Goal: Information Seeking & Learning: Compare options

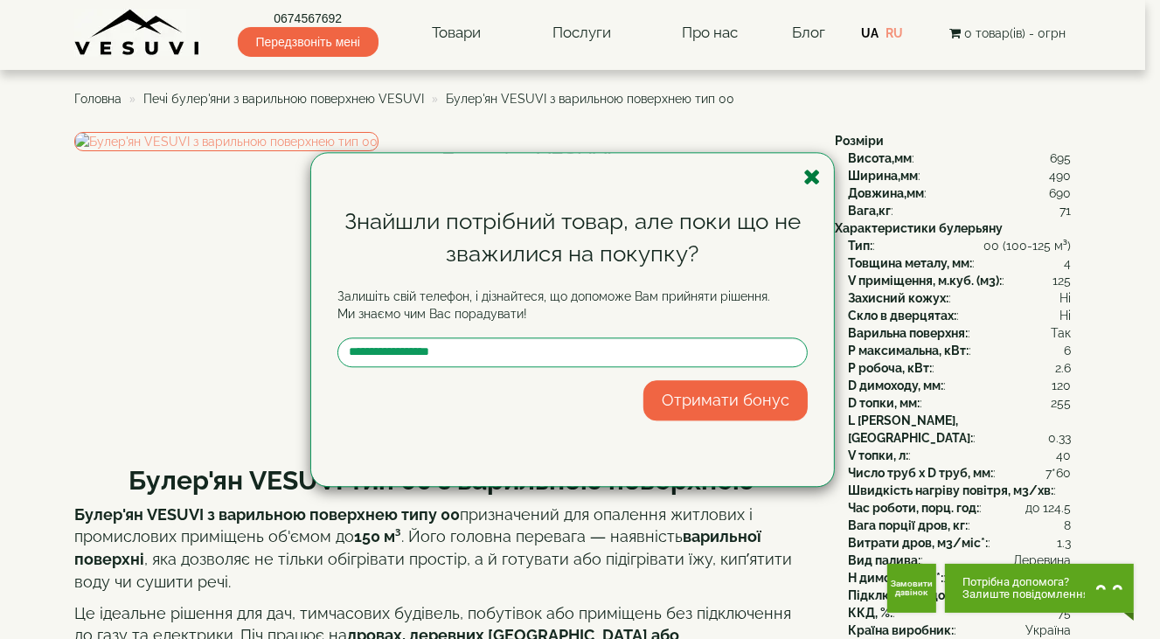
click at [809, 177] on icon "button" at bounding box center [811, 177] width 17 height 22
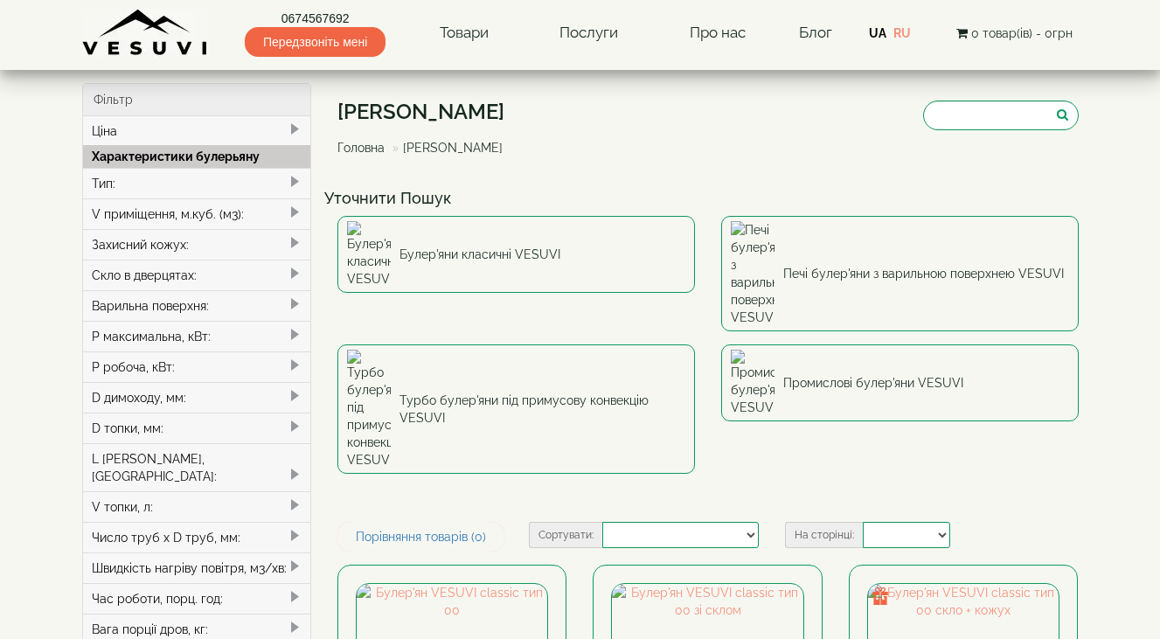
select select
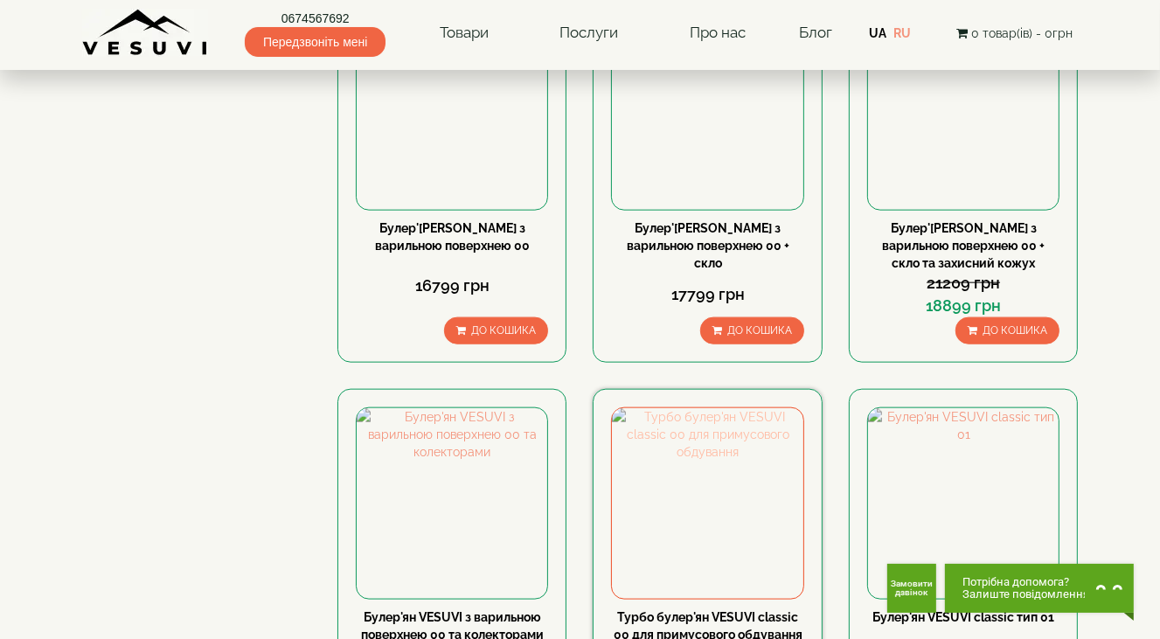
scroll to position [1748, 0]
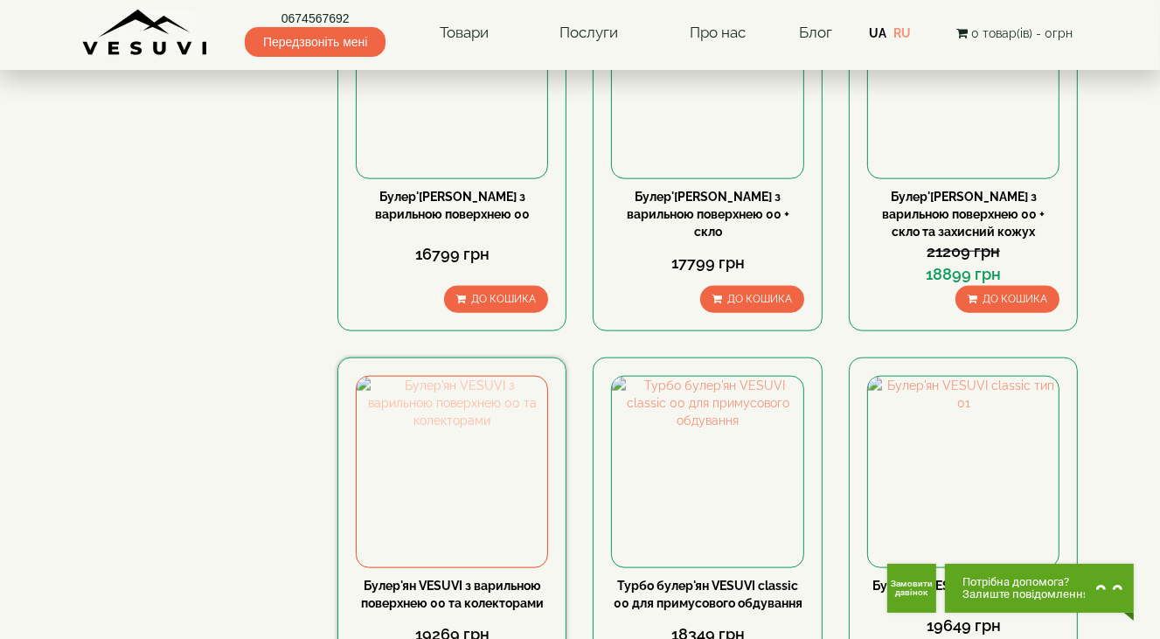
click at [475, 377] on img at bounding box center [452, 472] width 191 height 191
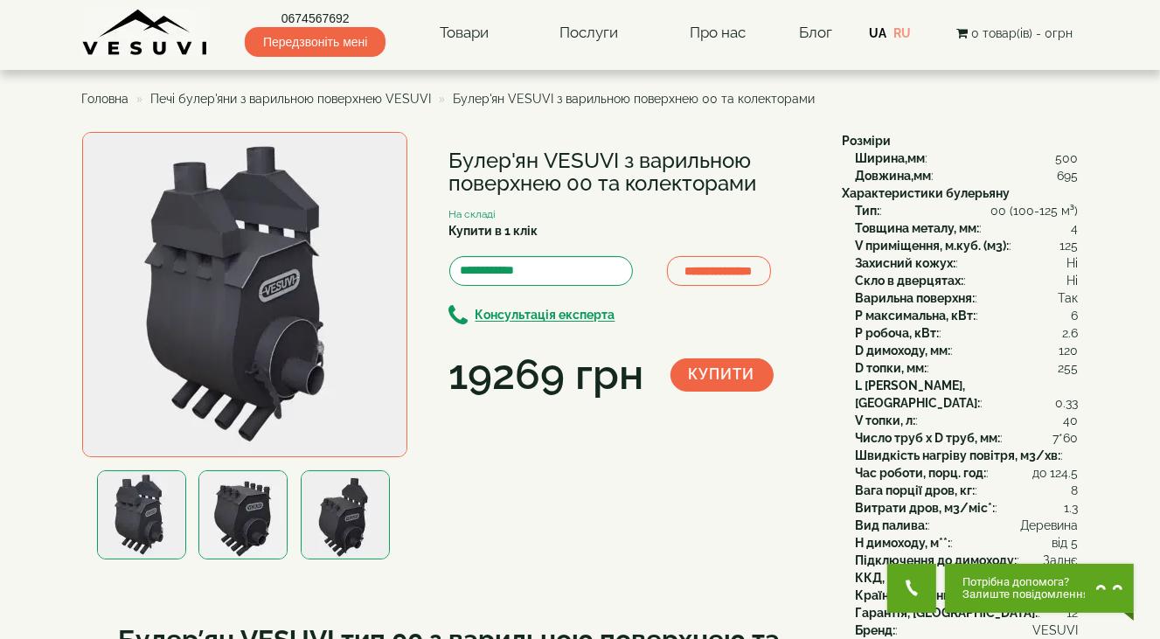
click at [343, 506] on img at bounding box center [345, 514] width 89 height 89
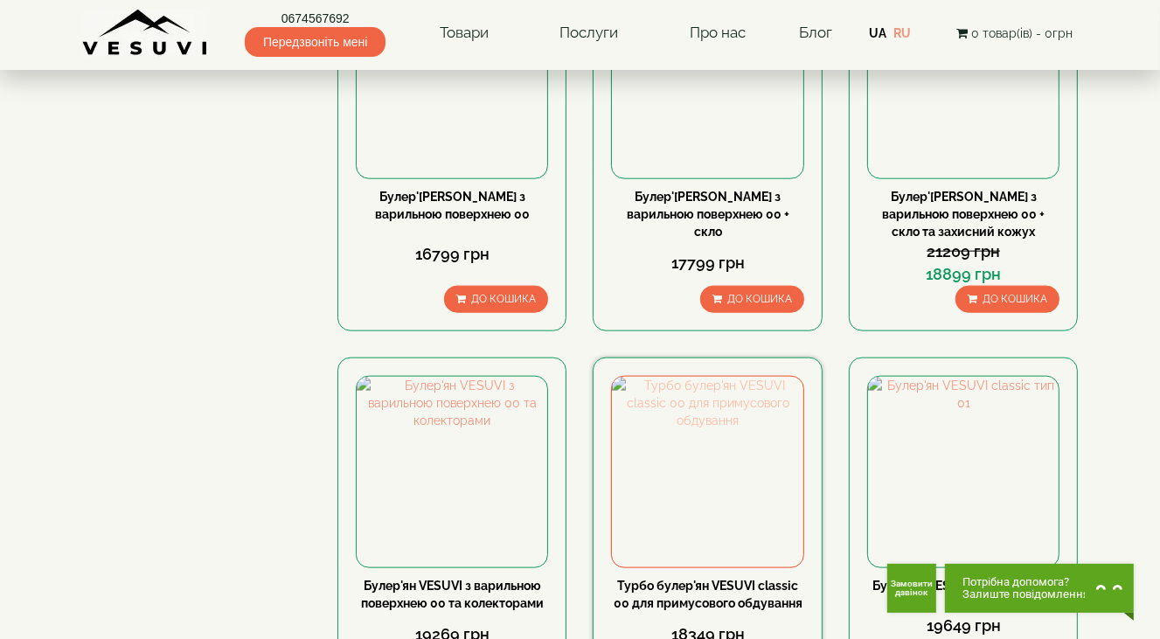
click at [702, 377] on img at bounding box center [707, 472] width 191 height 191
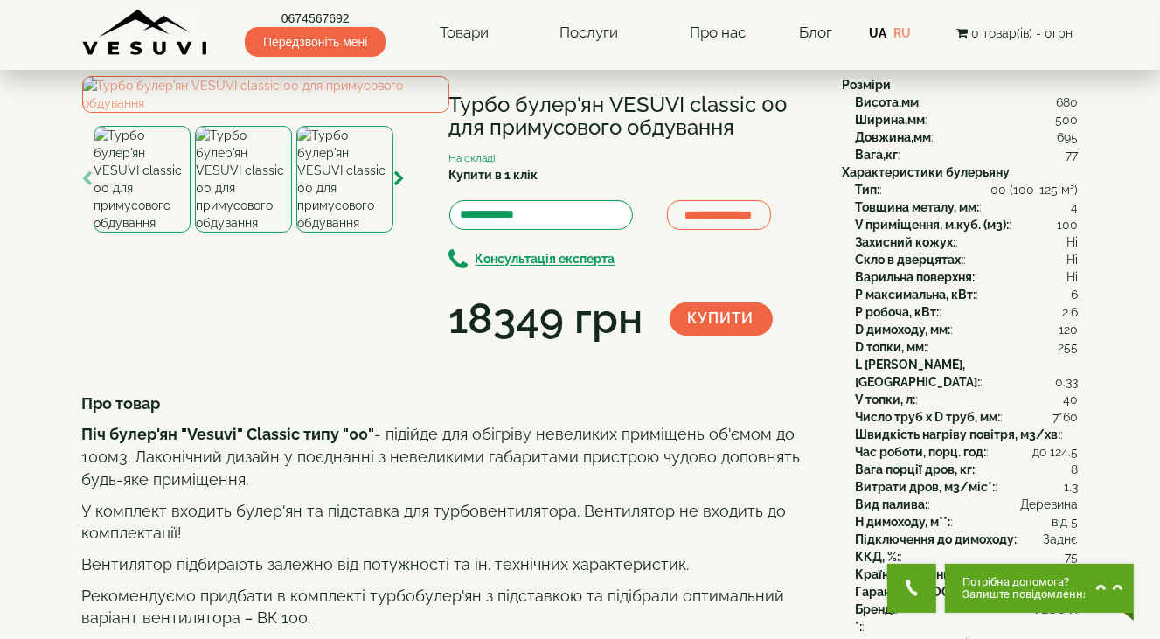
scroll to position [175, 0]
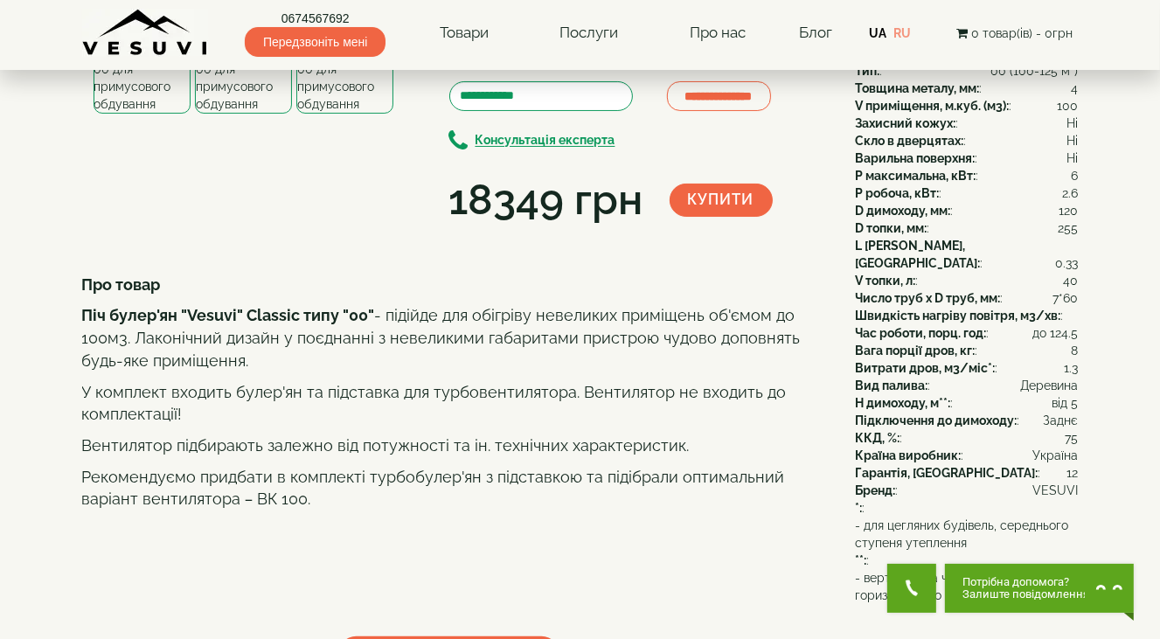
click at [222, 114] on img at bounding box center [243, 60] width 97 height 107
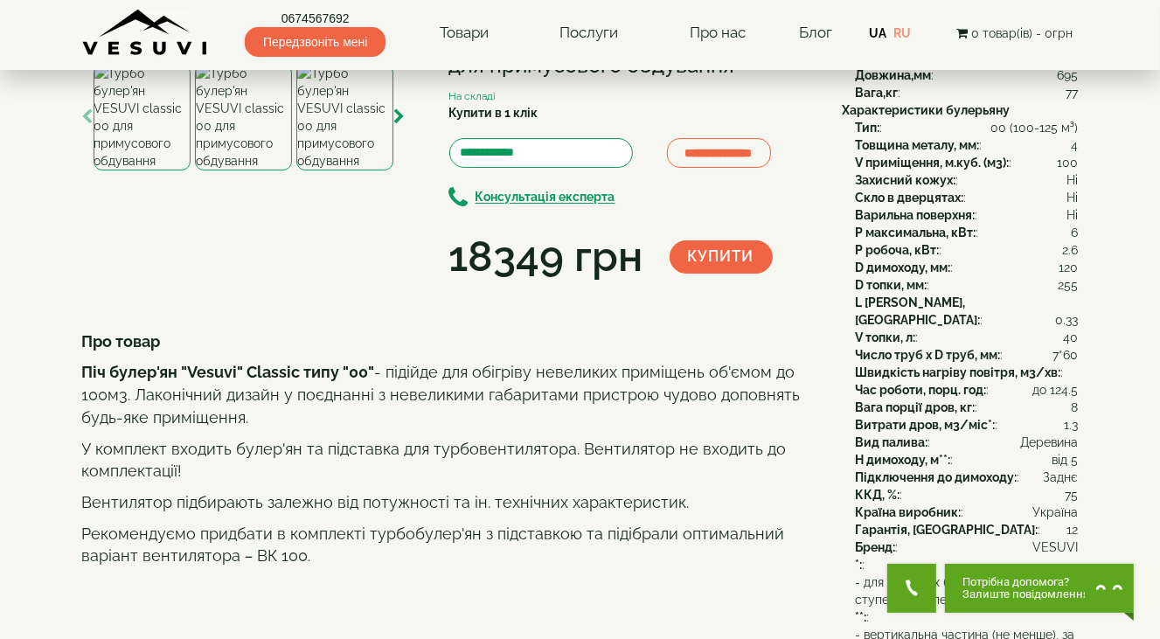
scroll to position [87, 0]
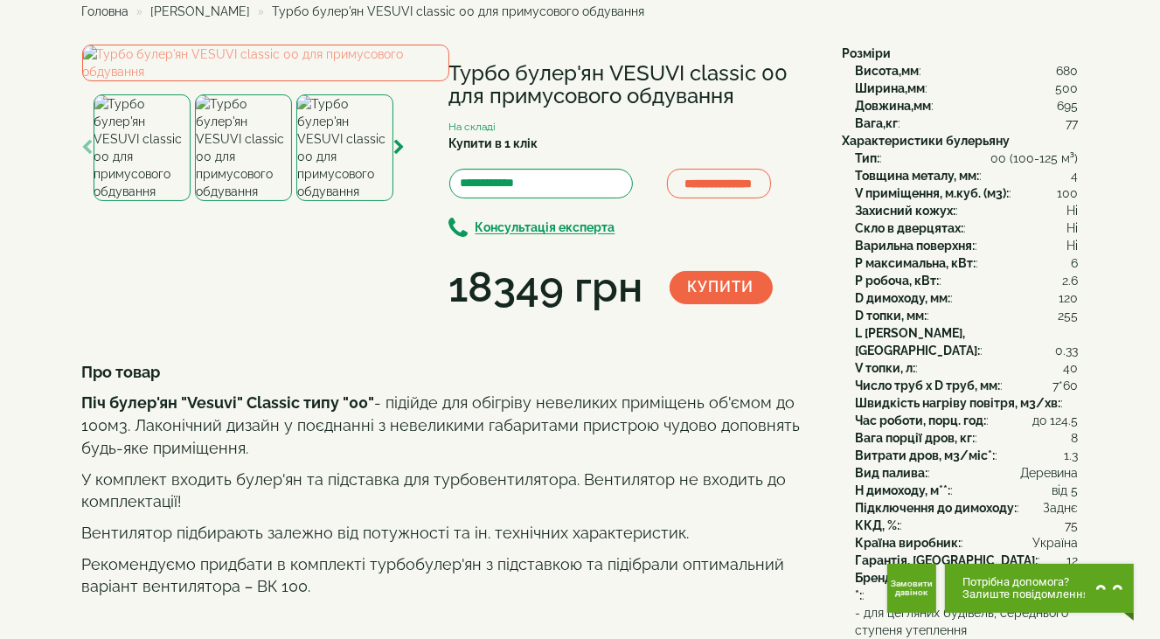
click at [336, 201] on img at bounding box center [344, 147] width 97 height 107
click at [252, 201] on img at bounding box center [243, 147] width 97 height 107
click at [136, 201] on img at bounding box center [142, 147] width 97 height 107
click at [213, 201] on img at bounding box center [243, 147] width 97 height 107
click at [345, 201] on img at bounding box center [344, 147] width 97 height 107
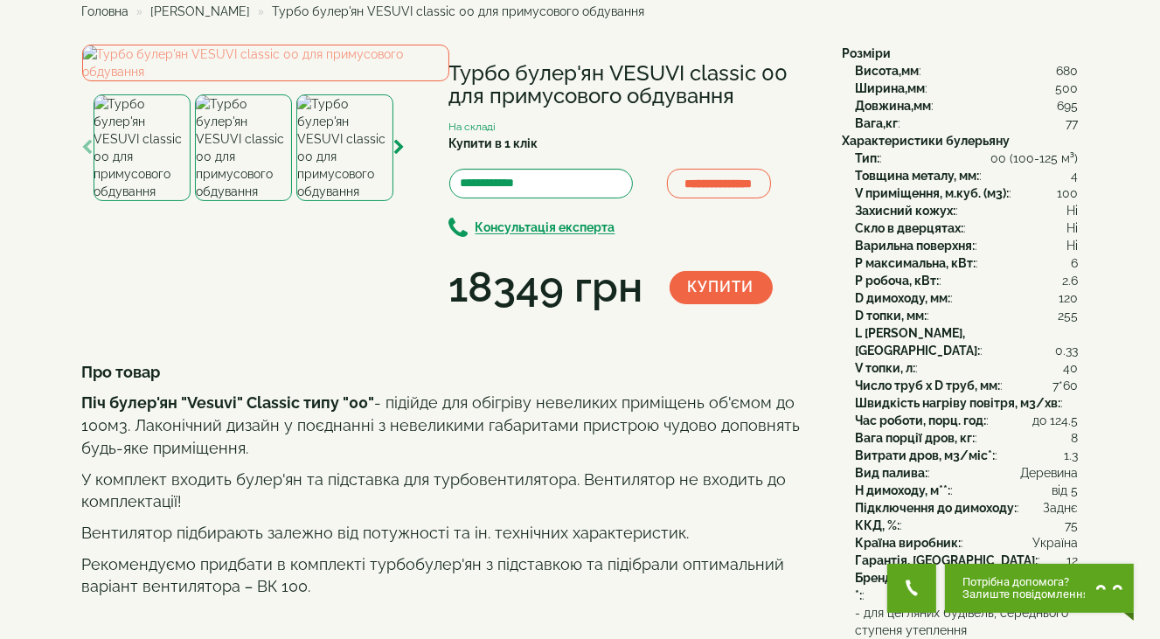
click at [257, 201] on img at bounding box center [243, 147] width 97 height 107
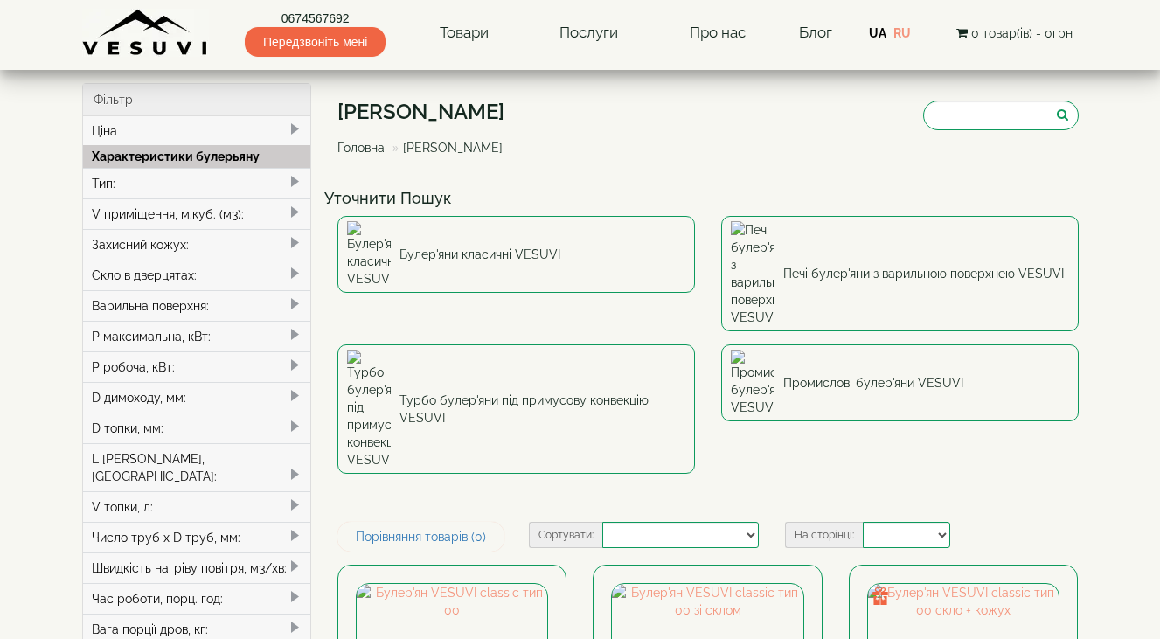
select select
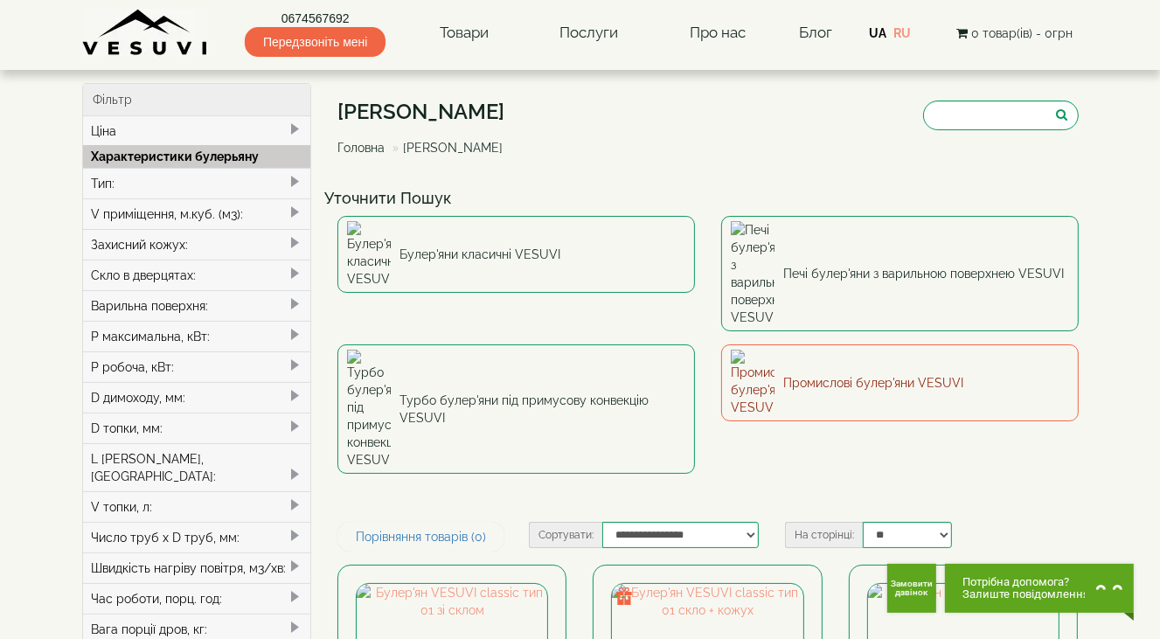
click at [762, 350] on img at bounding box center [753, 383] width 44 height 66
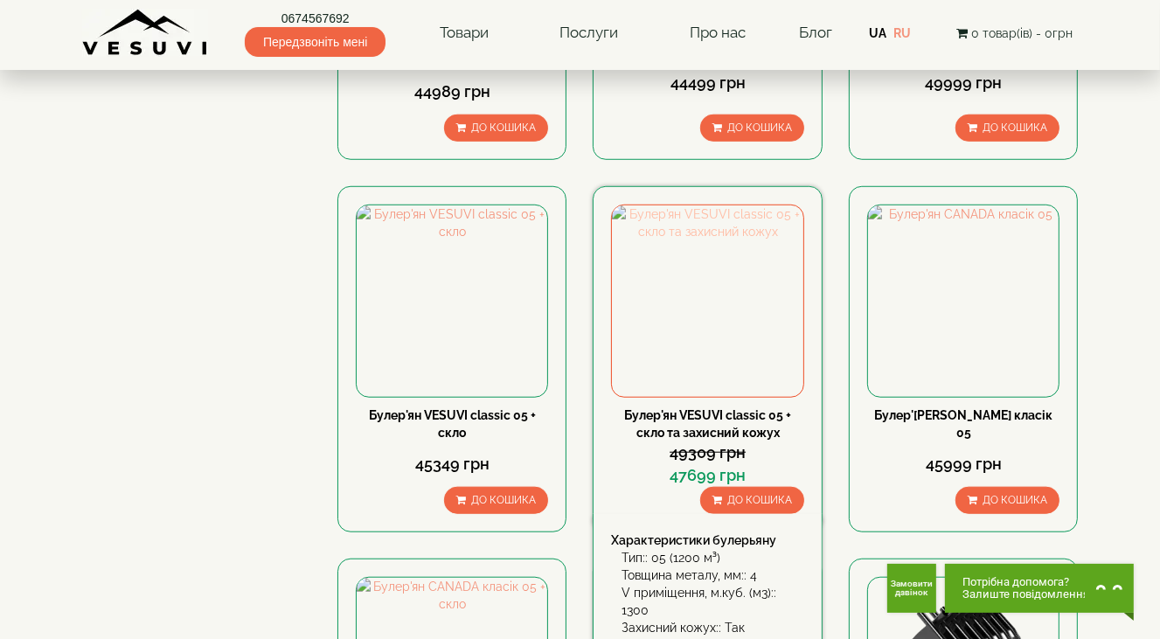
scroll to position [874, 0]
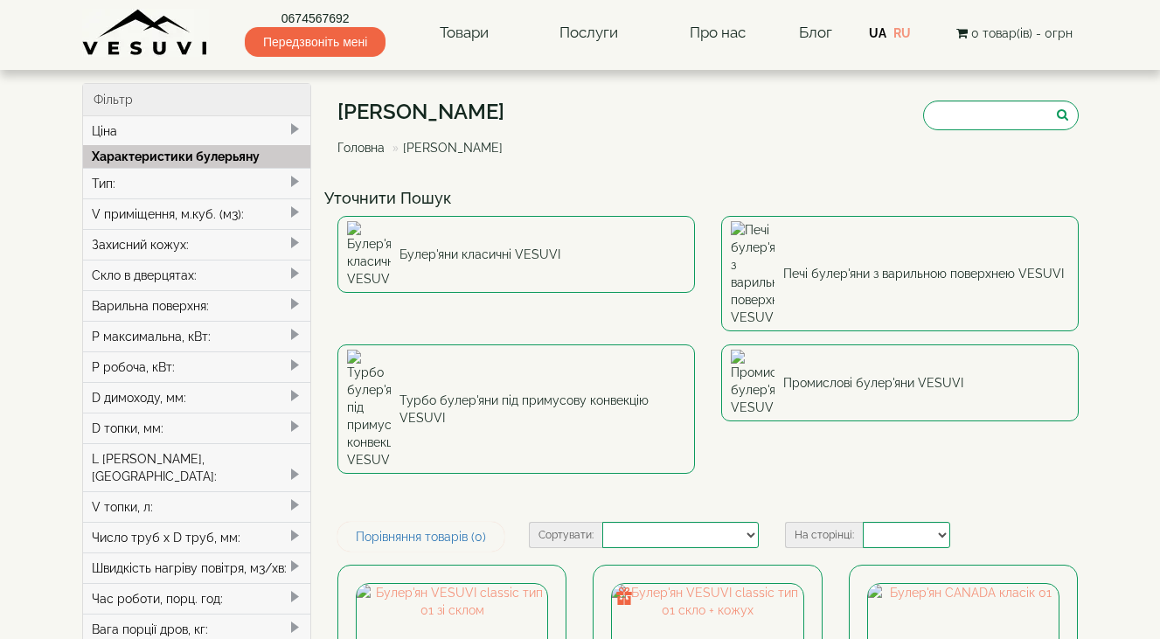
select select
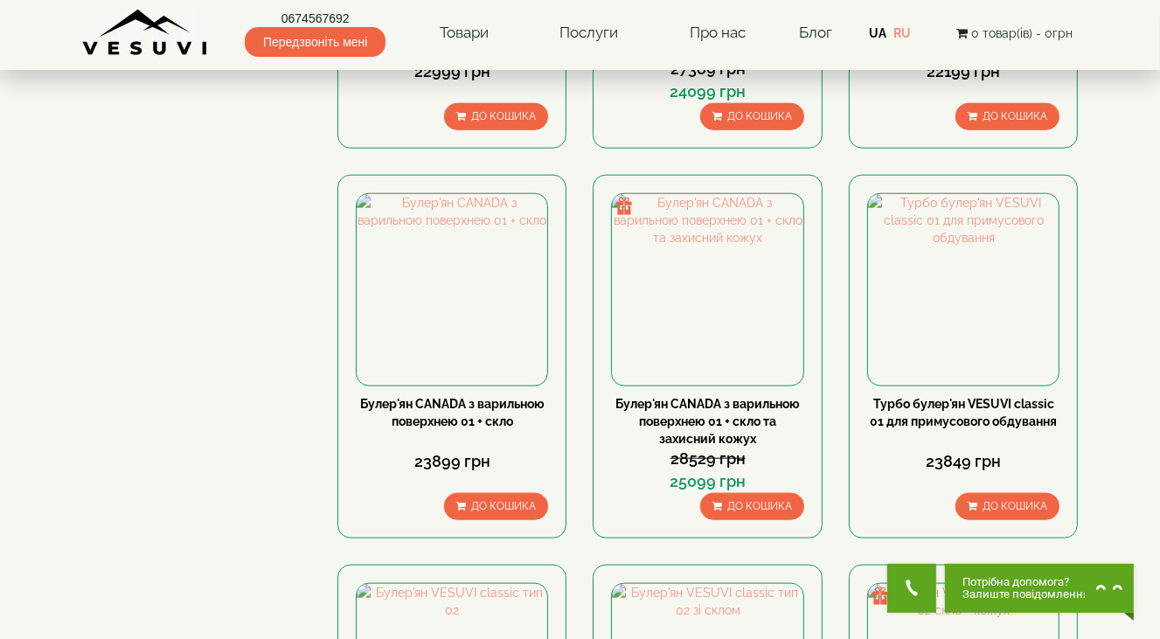
scroll to position [1748, 0]
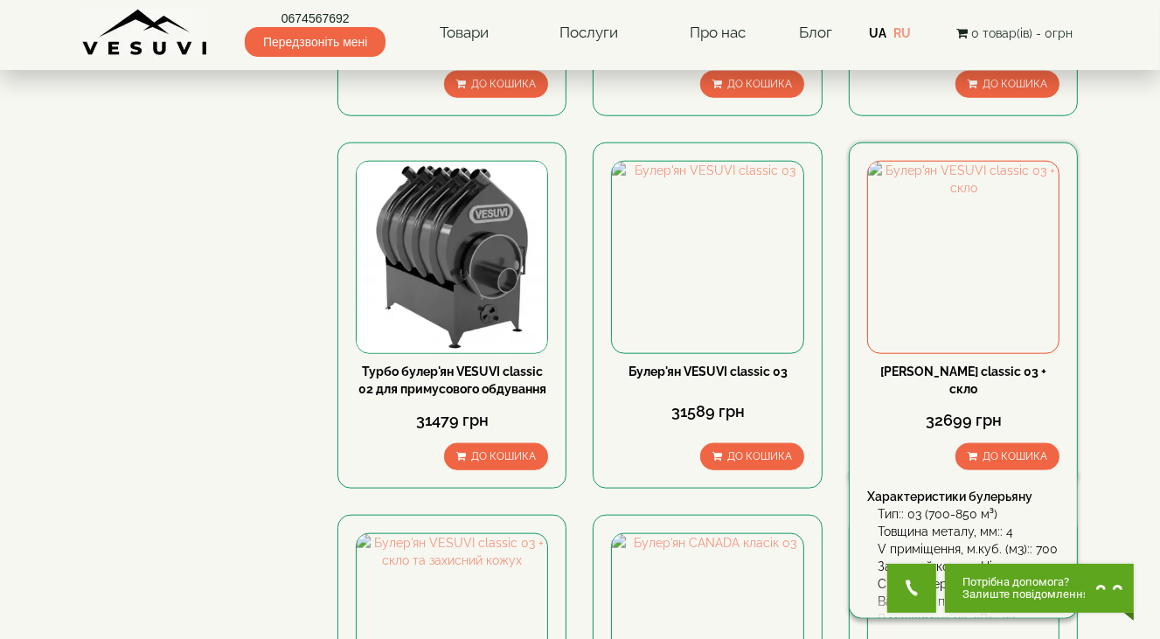
scroll to position [2042, 0]
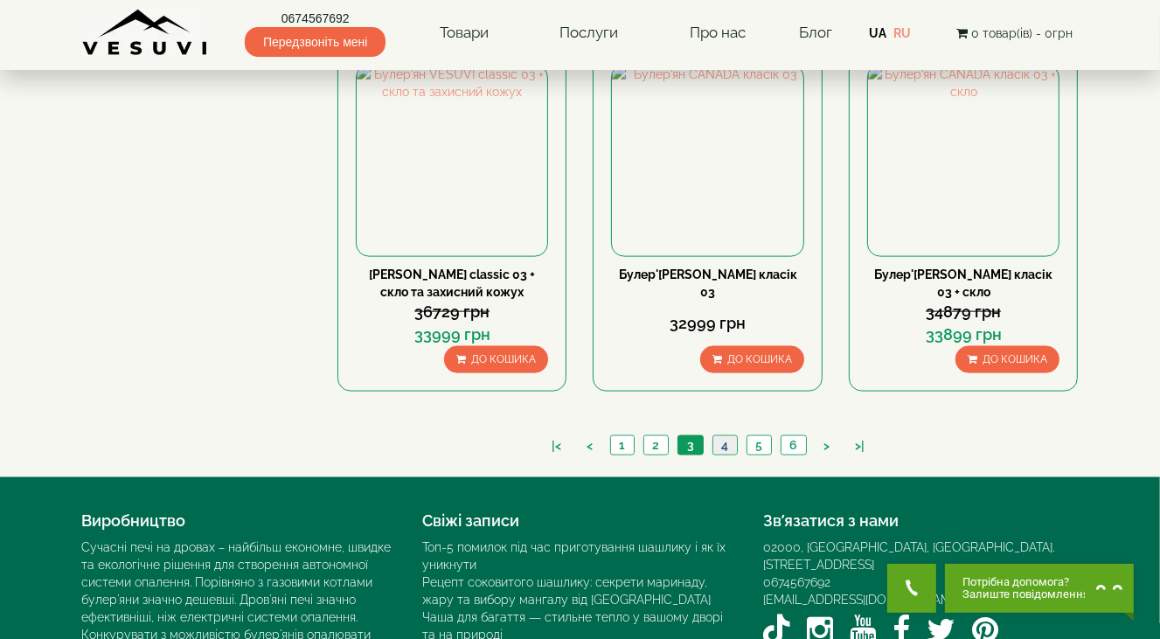
click at [722, 436] on link "4" at bounding box center [724, 445] width 24 height 18
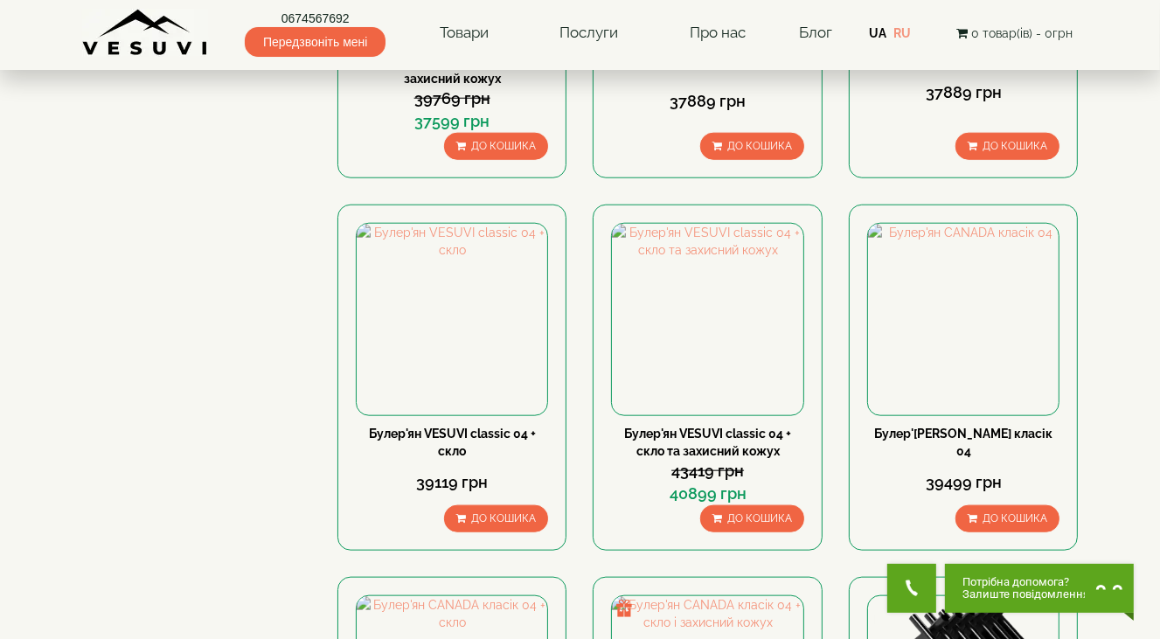
scroll to position [1835, 0]
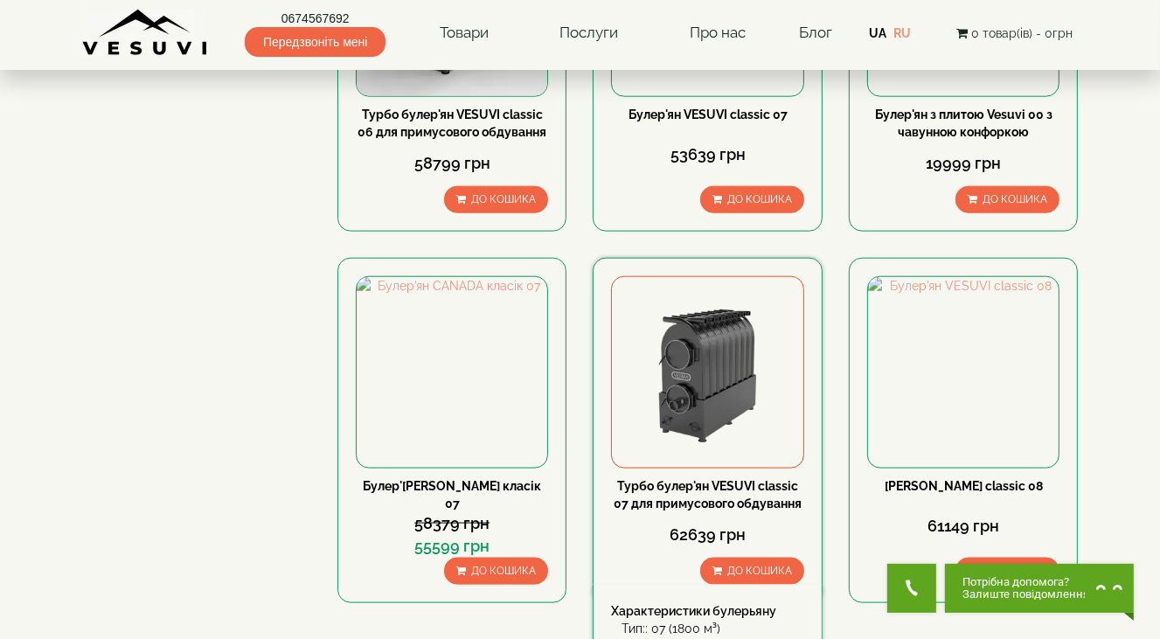
scroll to position [1835, 0]
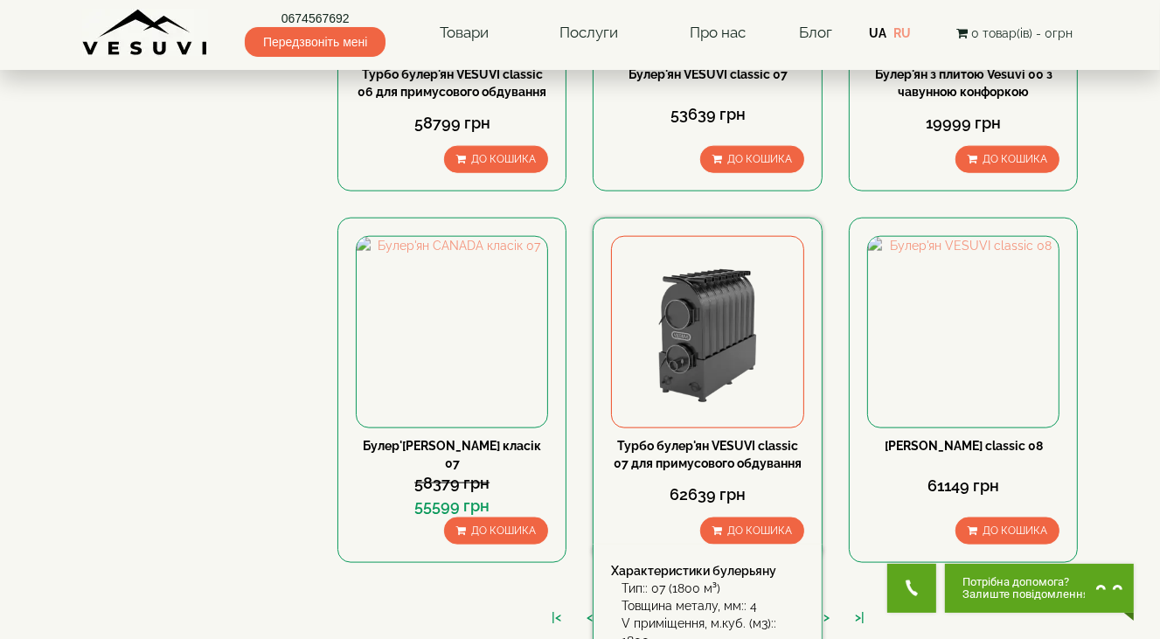
click at [695, 248] on img at bounding box center [707, 332] width 191 height 191
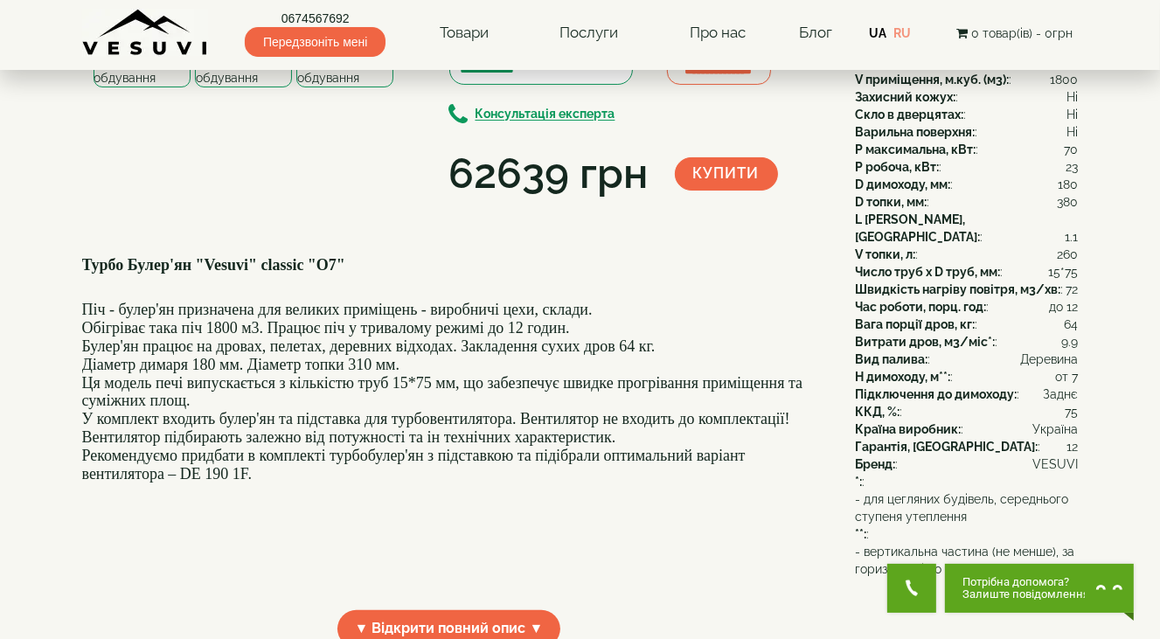
scroll to position [87, 0]
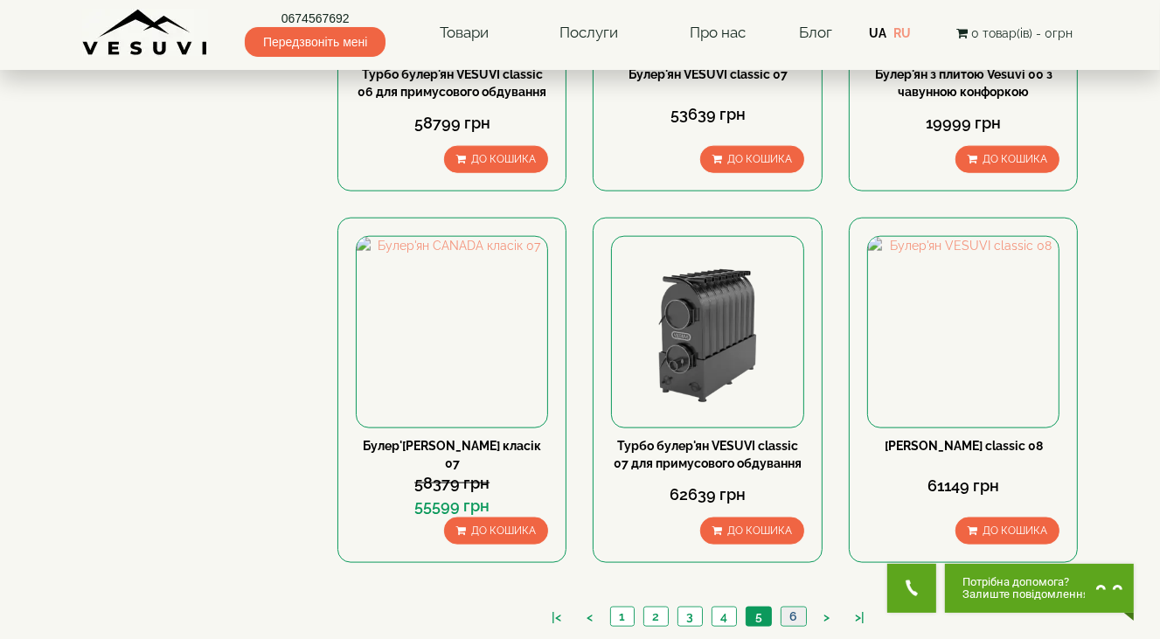
click at [794, 607] on link "6" at bounding box center [792, 616] width 25 height 18
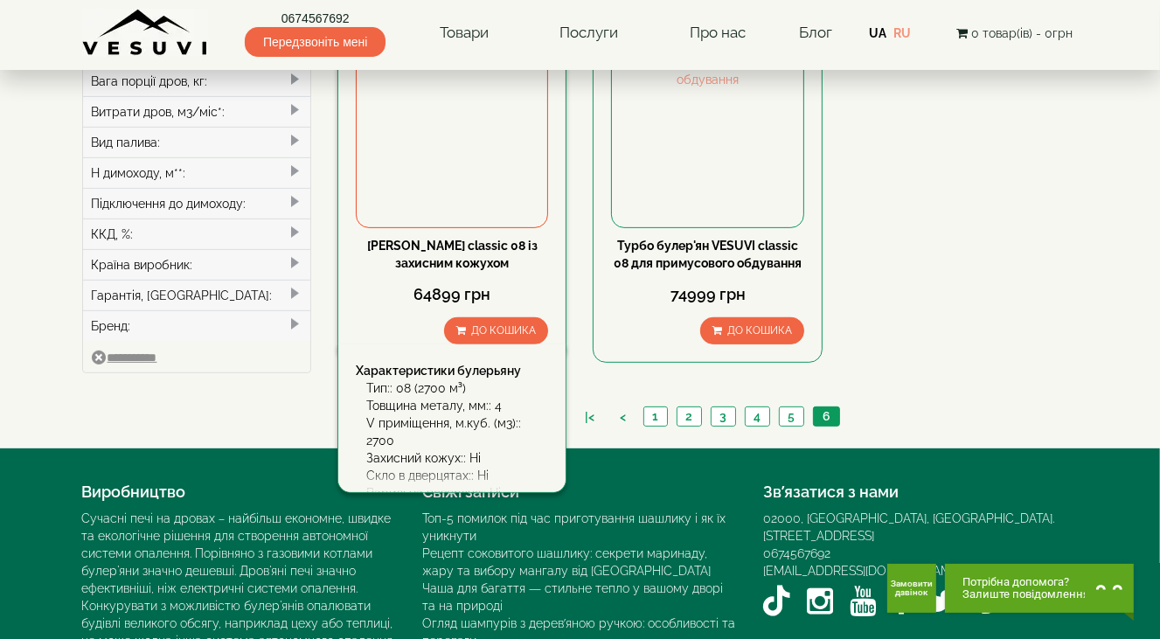
scroll to position [579, 0]
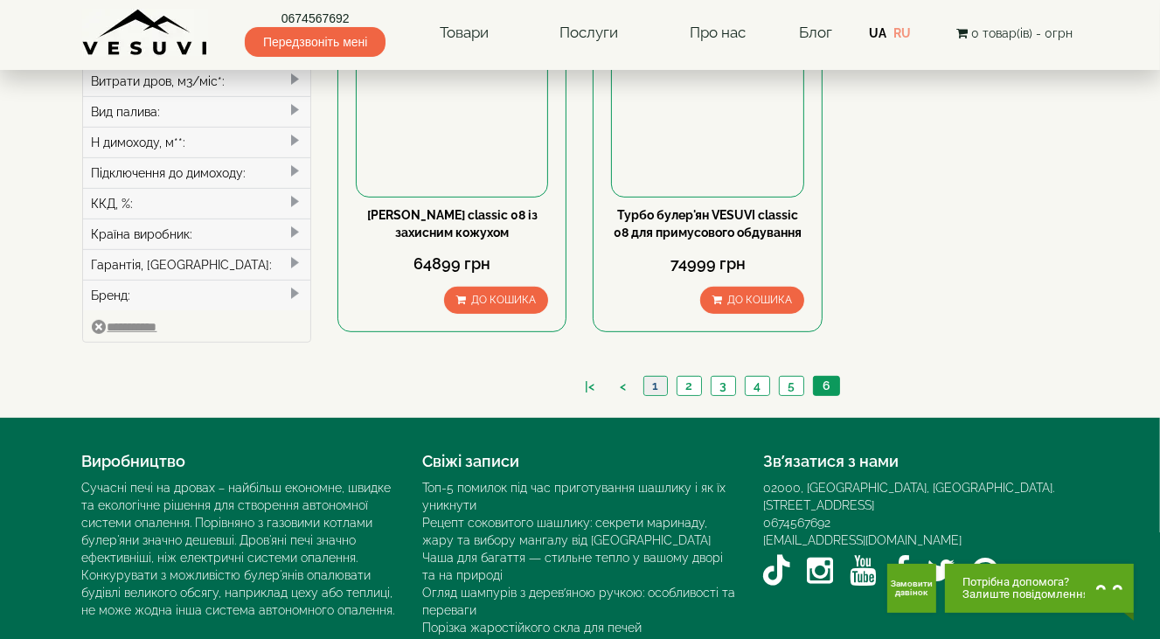
click at [653, 377] on link "1" at bounding box center [655, 386] width 24 height 18
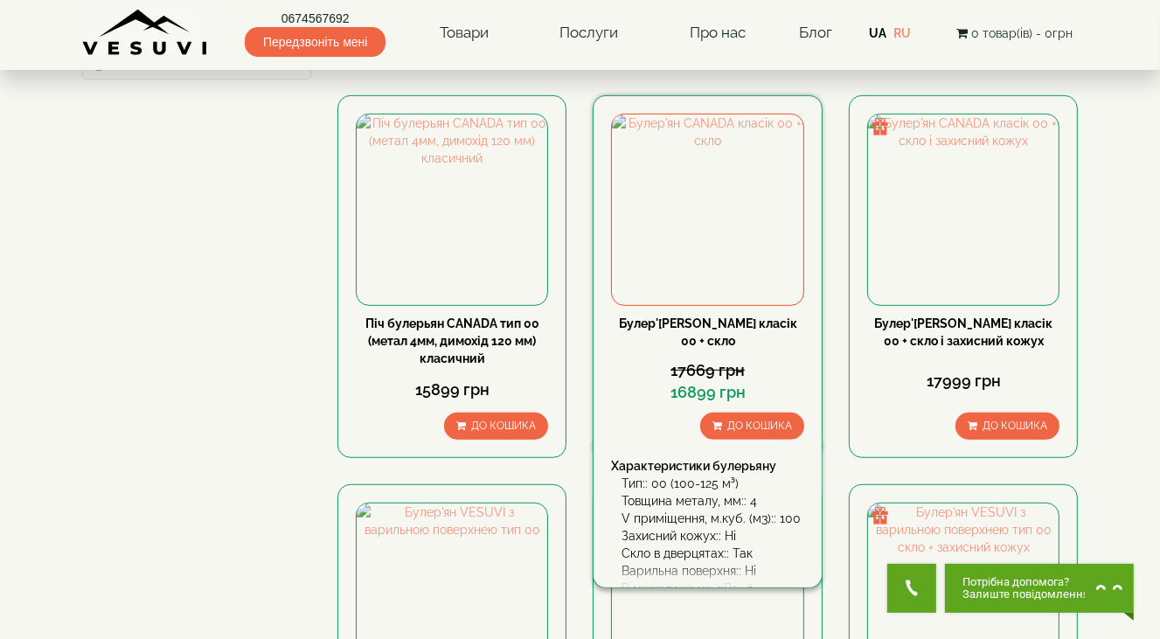
scroll to position [961, 0]
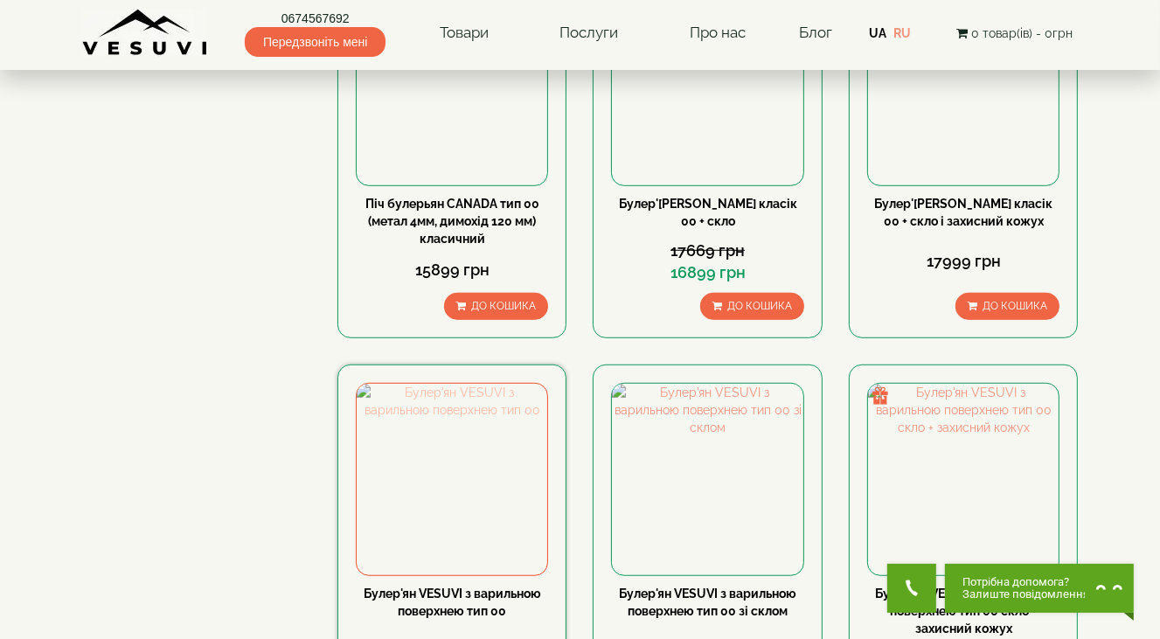
click at [461, 392] on img at bounding box center [452, 479] width 191 height 191
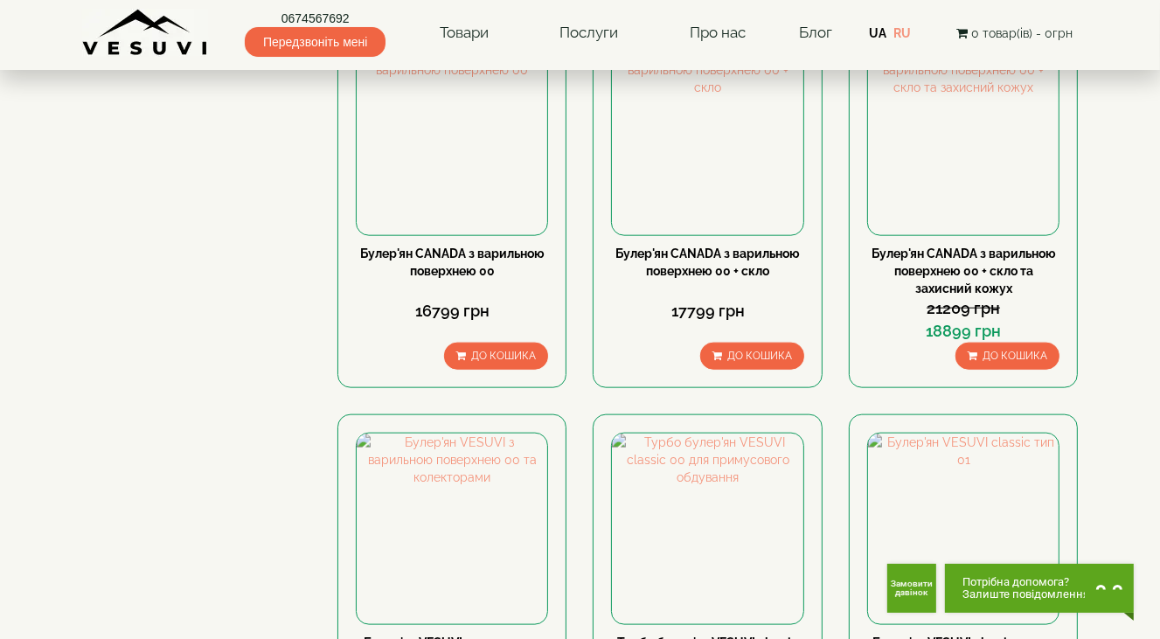
scroll to position [1923, 0]
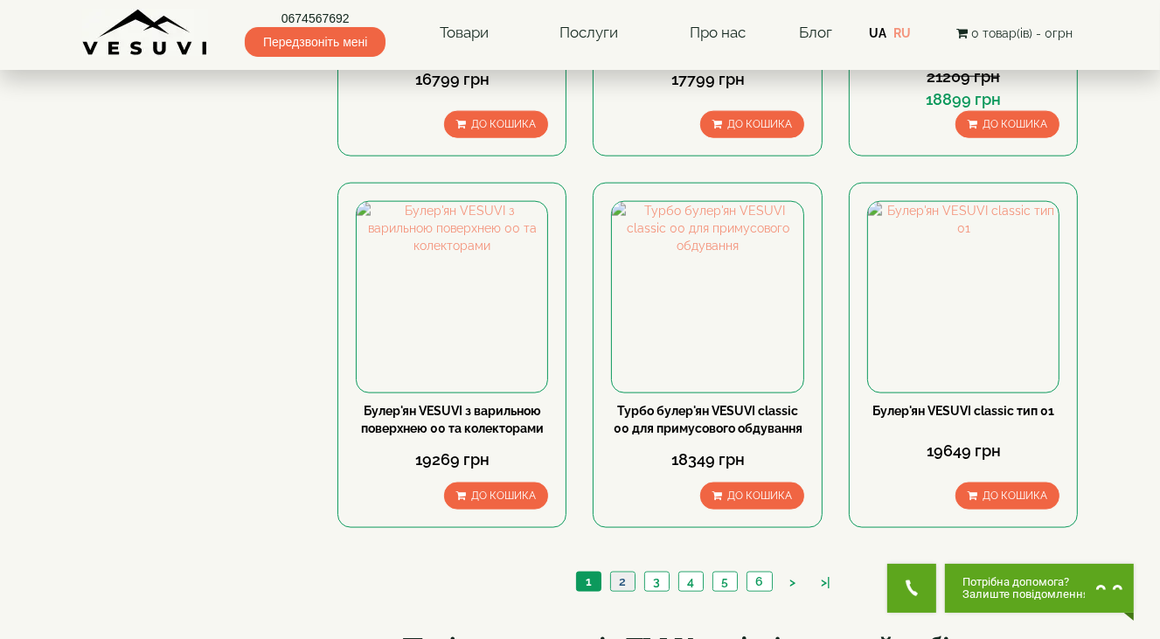
click at [615, 572] on link "2" at bounding box center [622, 581] width 24 height 18
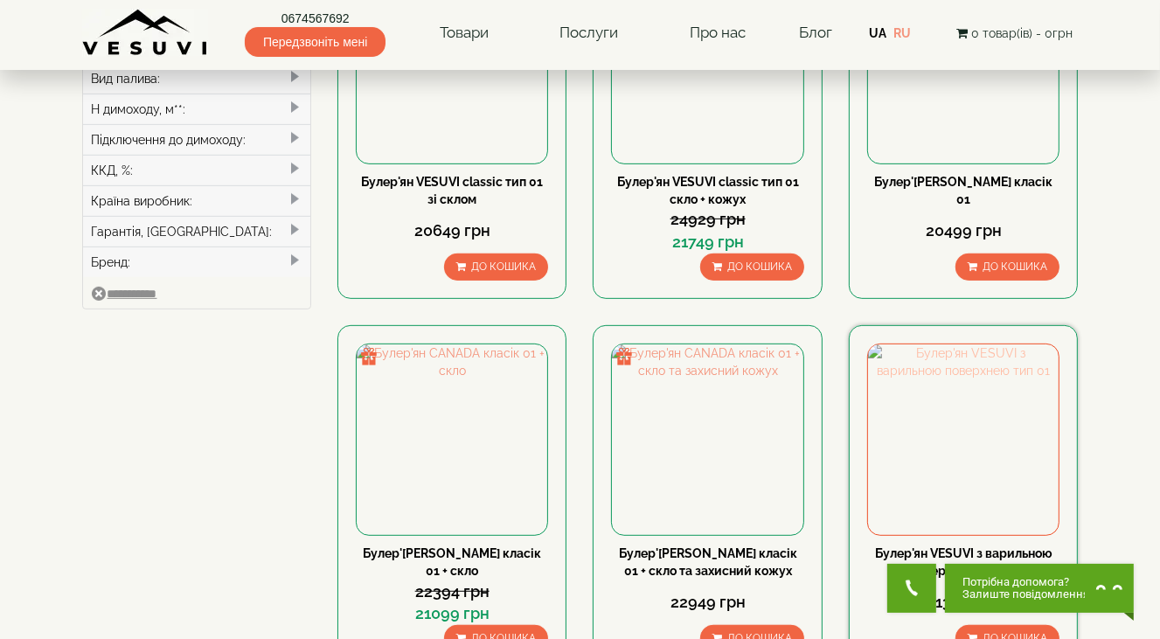
click at [953, 344] on img at bounding box center [963, 439] width 191 height 191
